Goal: Information Seeking & Learning: Learn about a topic

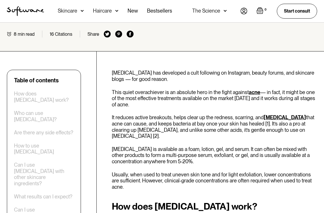
scroll to position [71, 0]
click at [194, 120] on p "It reduces active breakouts, helps clear up the redness, scarring, and [MEDICAL…" at bounding box center [214, 126] width 205 height 25
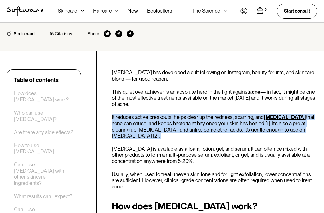
click at [194, 120] on p "It reduces active breakouts, helps clear up the redness, scarring, and [MEDICAL…" at bounding box center [214, 126] width 205 height 25
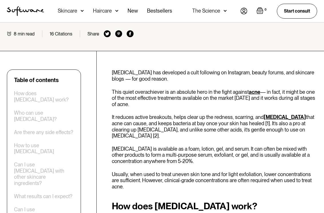
click at [180, 152] on p "[MEDICAL_DATA] is available as a foam, lotion, gel, and serum. It can often be …" at bounding box center [214, 155] width 205 height 19
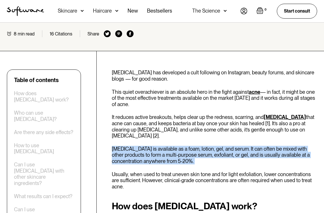
click at [180, 152] on p "[MEDICAL_DATA] is available as a foam, lotion, gel, and serum. It can often be …" at bounding box center [214, 155] width 205 height 19
click at [200, 150] on p "[MEDICAL_DATA] is available as a foam, lotion, gel, and serum. It can often be …" at bounding box center [214, 155] width 205 height 19
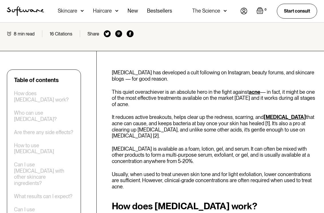
click at [200, 150] on p "[MEDICAL_DATA] is available as a foam, lotion, gel, and serum. It can often be …" at bounding box center [214, 155] width 205 height 19
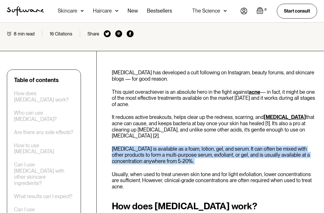
click at [200, 150] on p "[MEDICAL_DATA] is available as a foam, lotion, gel, and serum. It can often be …" at bounding box center [214, 155] width 205 height 19
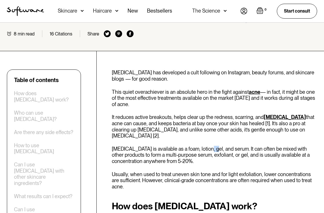
click at [200, 150] on p "[MEDICAL_DATA] is available as a foam, lotion, gel, and serum. It can often be …" at bounding box center [214, 155] width 205 height 19
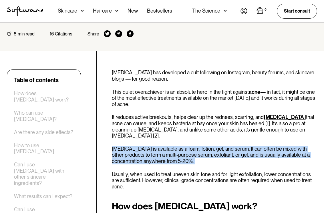
click at [200, 150] on p "[MEDICAL_DATA] is available as a foam, lotion, gel, and serum. It can often be …" at bounding box center [214, 155] width 205 height 19
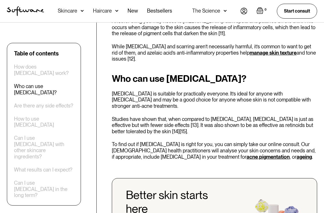
scroll to position [746, 0]
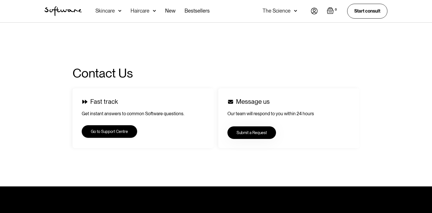
click at [90, 134] on link "Go to Support Centre" at bounding box center [109, 131] width 55 height 13
